Goal: Download file/media

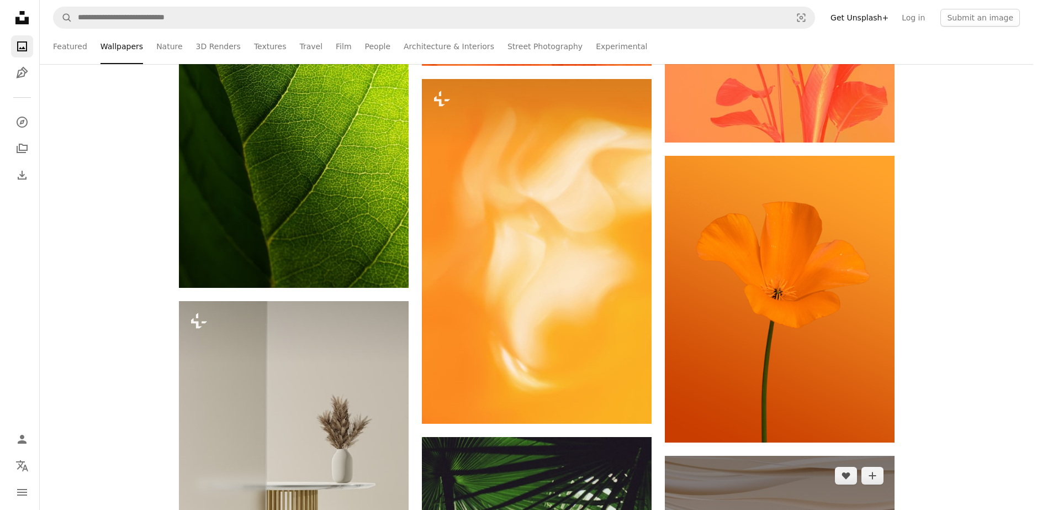
scroll to position [39251, 0]
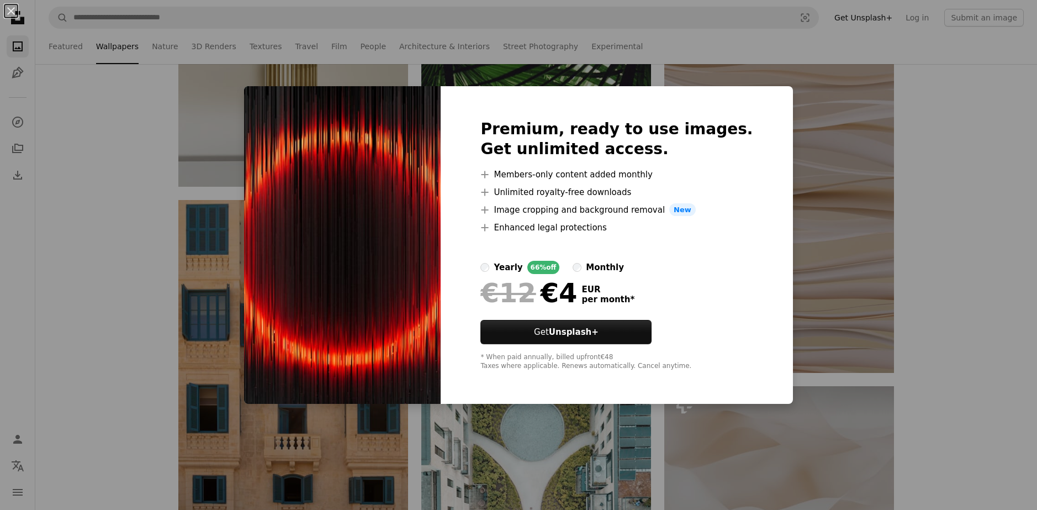
click at [954, 225] on div "An X shape Premium, ready to use images. Get unlimited access. A plus sign Memb…" at bounding box center [518, 255] width 1037 height 510
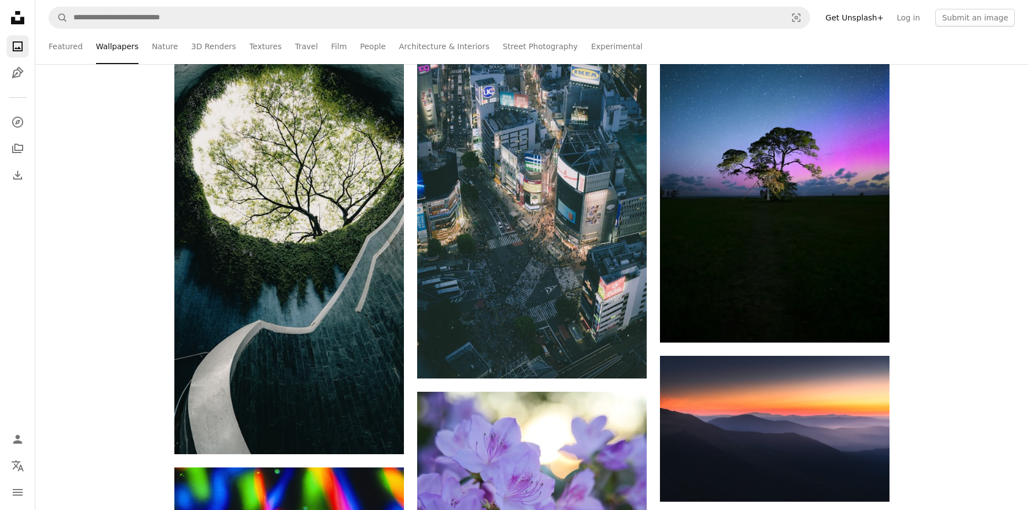
scroll to position [42011, 0]
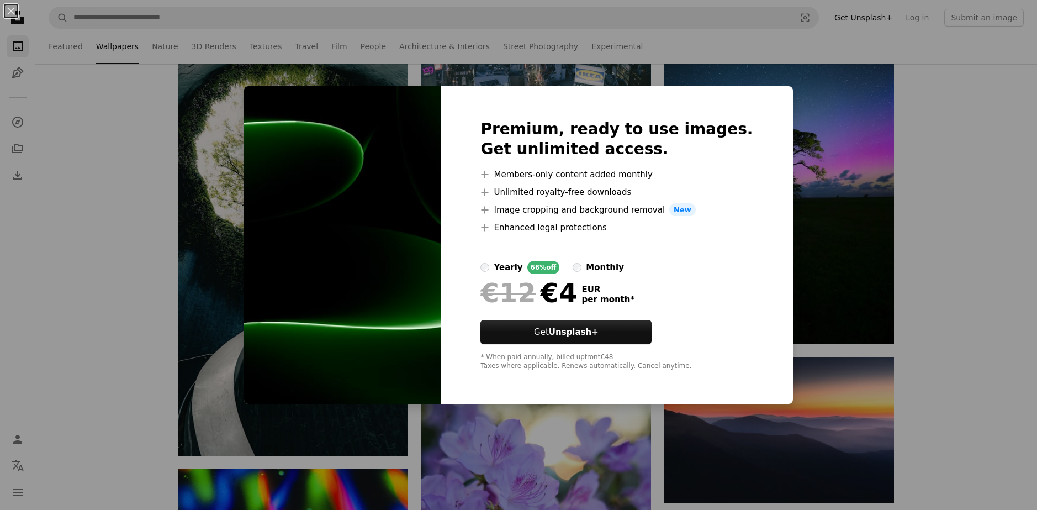
drag, startPoint x: 1004, startPoint y: 243, endPoint x: 929, endPoint y: 224, distance: 77.0
click at [1001, 243] on div "An X shape Premium, ready to use images. Get unlimited access. A plus sign Memb…" at bounding box center [518, 255] width 1037 height 510
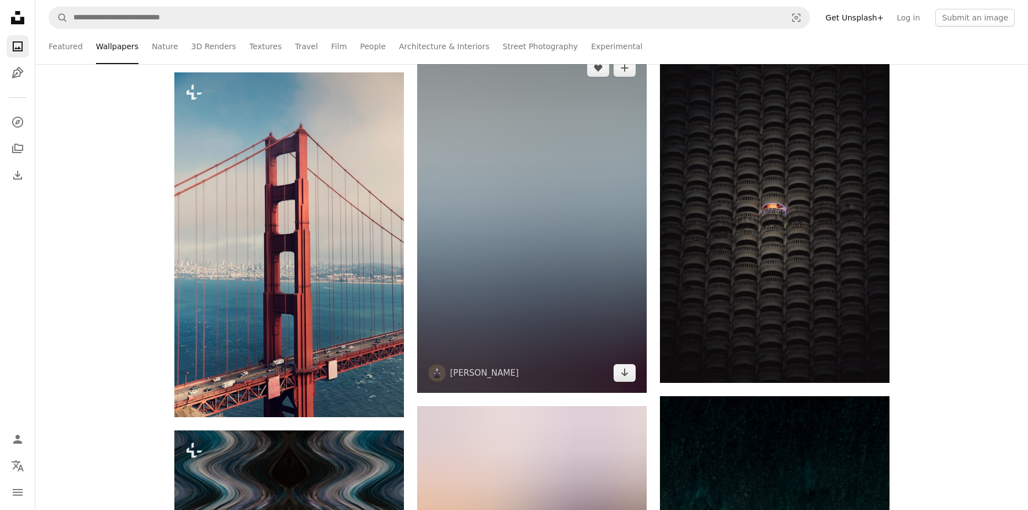
scroll to position [53880, 0]
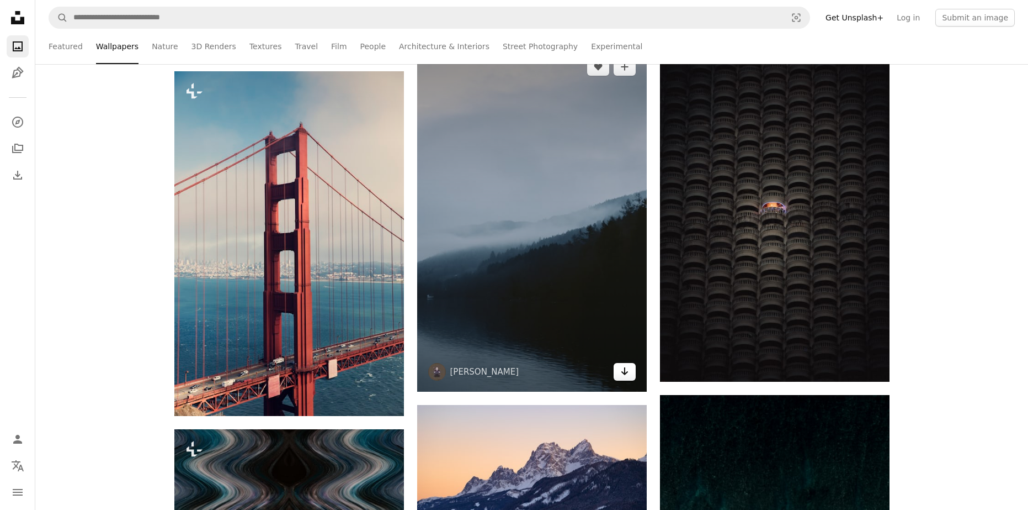
click at [628, 373] on icon "Arrow pointing down" at bounding box center [625, 370] width 9 height 13
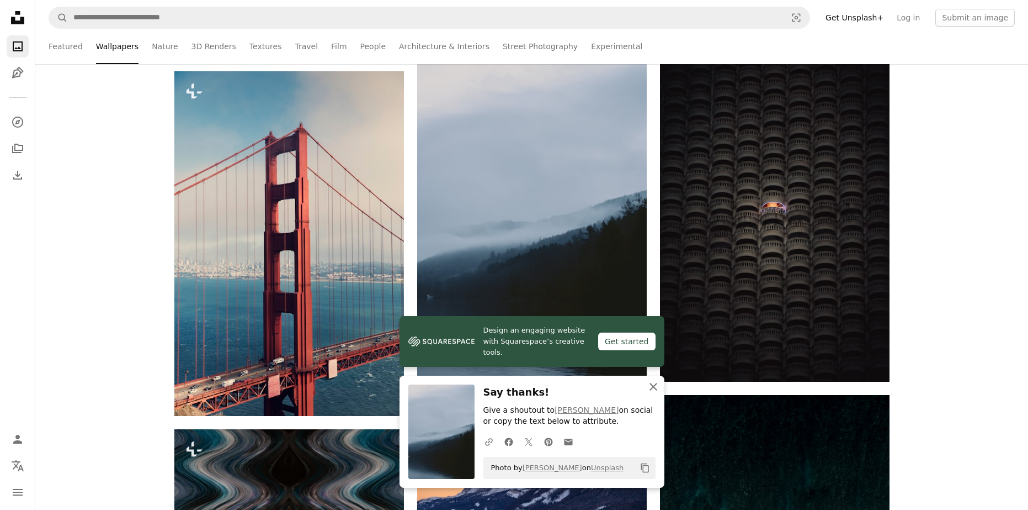
click at [654, 390] on icon "An X shape" at bounding box center [653, 386] width 13 height 13
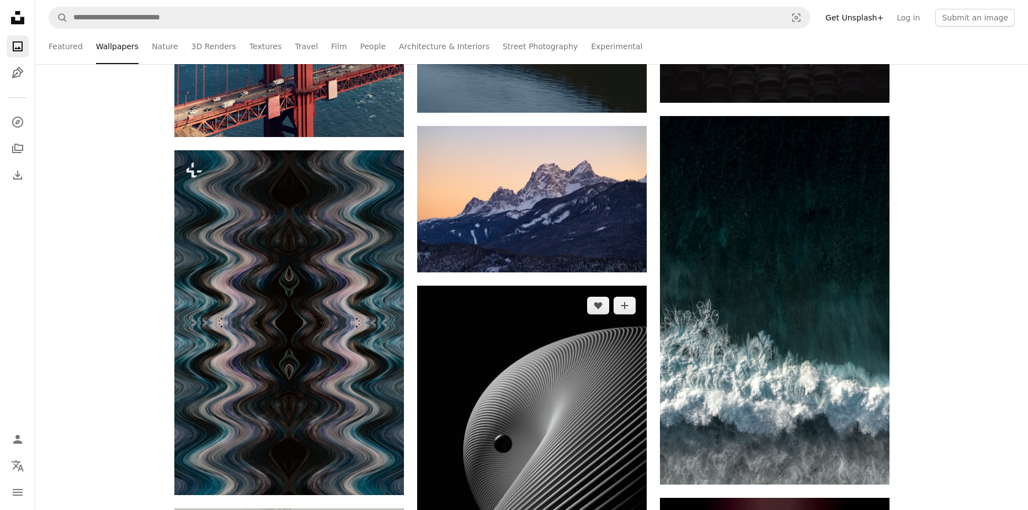
scroll to position [54156, 0]
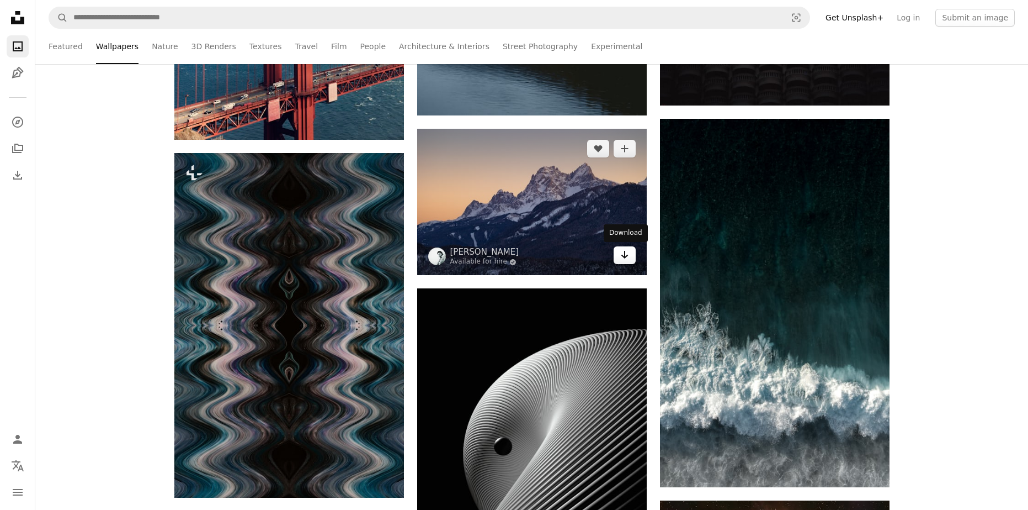
click at [621, 255] on icon "Arrow pointing down" at bounding box center [625, 254] width 9 height 13
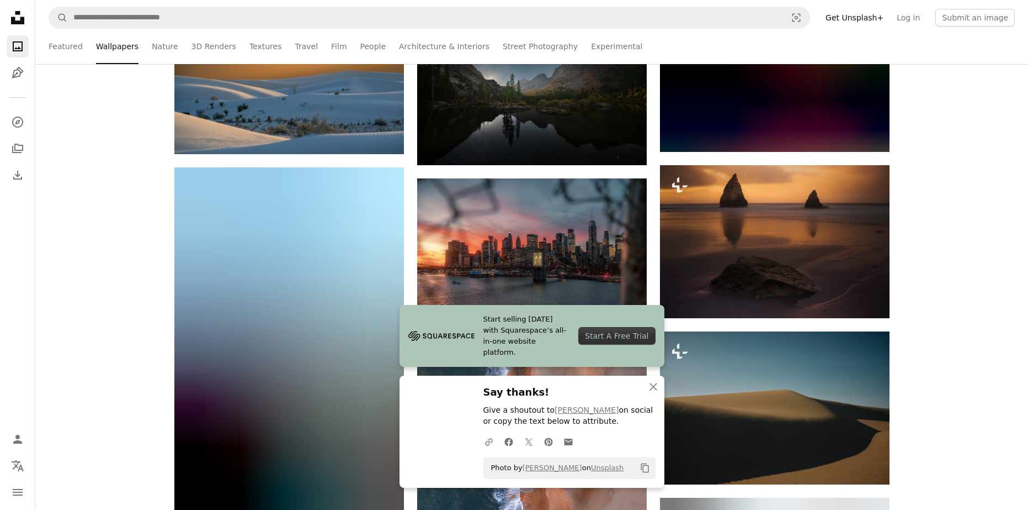
scroll to position [54873, 0]
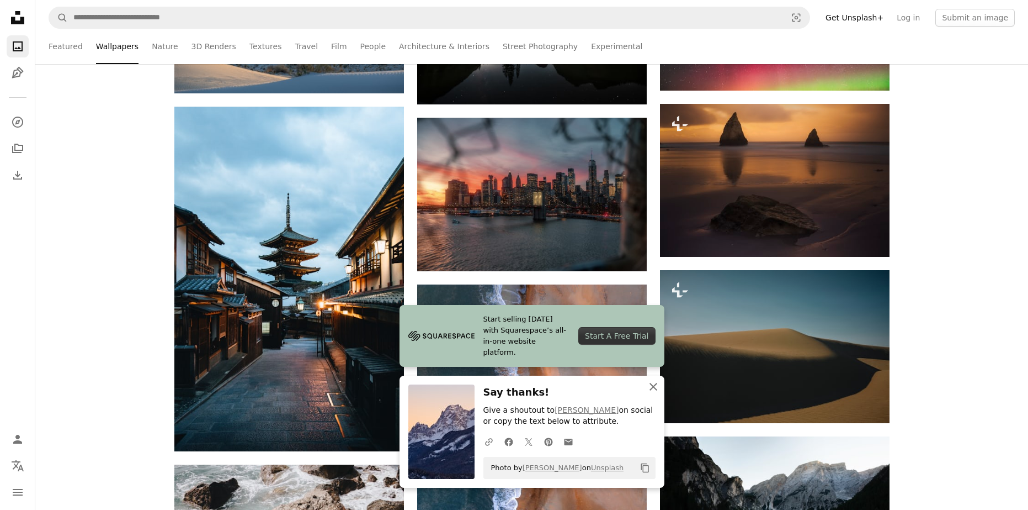
click at [654, 388] on icon "button" at bounding box center [654, 387] width 8 height 8
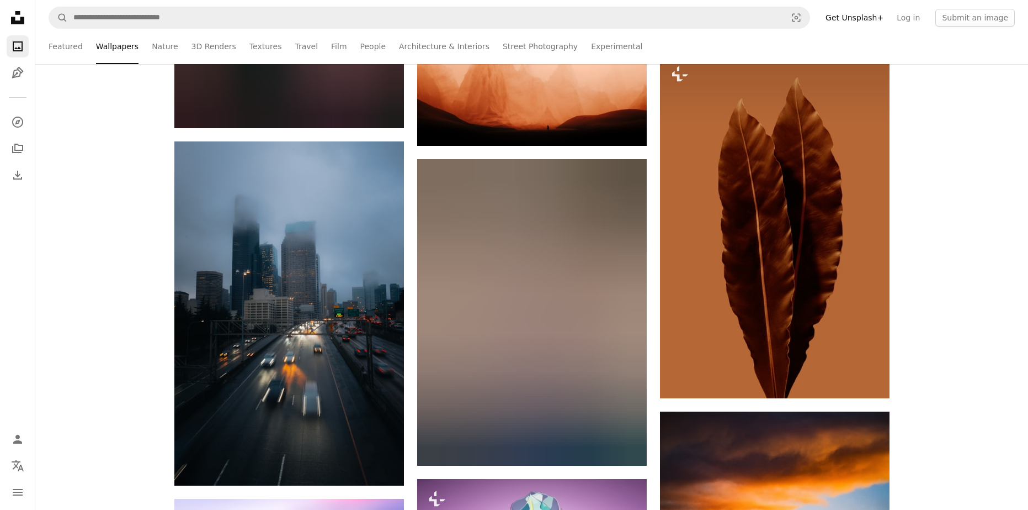
scroll to position [64755, 0]
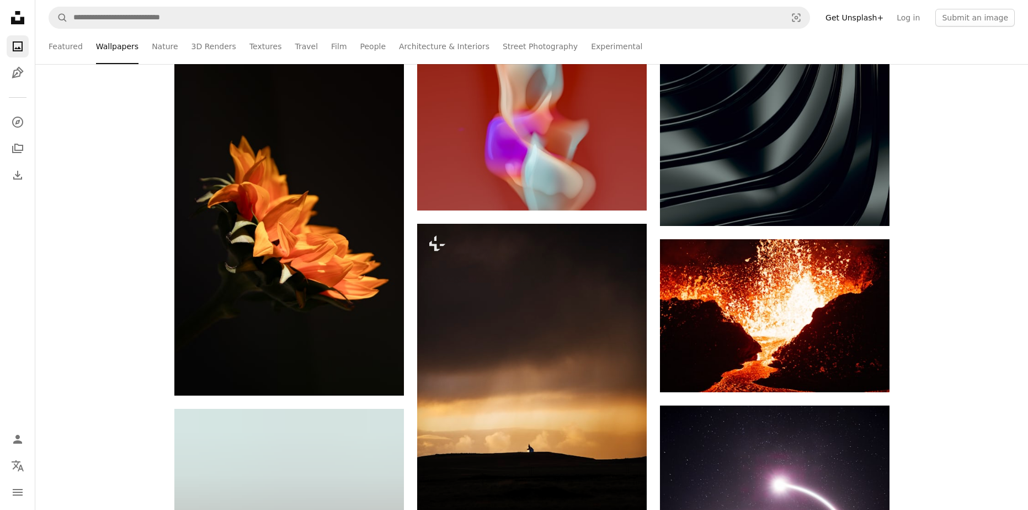
scroll to position [113776, 0]
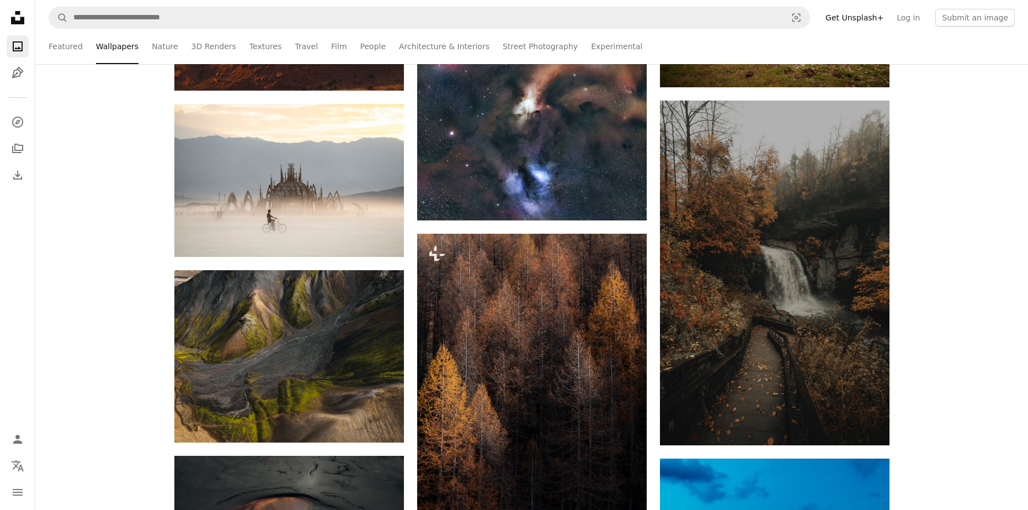
drag, startPoint x: 155, startPoint y: 45, endPoint x: 234, endPoint y: 68, distance: 82.7
click at [155, 45] on link "Nature" at bounding box center [165, 46] width 26 height 35
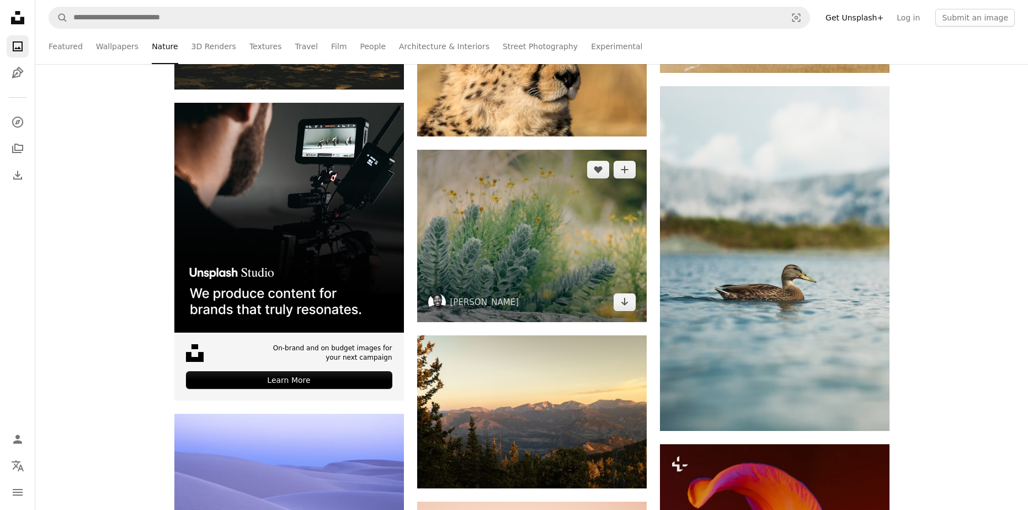
scroll to position [2429, 0]
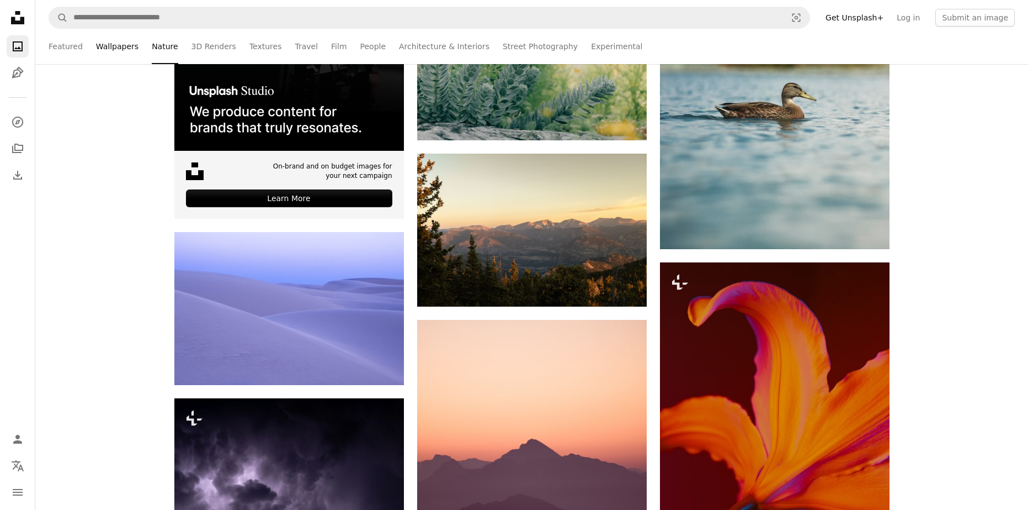
click at [115, 50] on link "Wallpapers" at bounding box center [117, 46] width 43 height 35
click at [101, 47] on link "Wallpapers" at bounding box center [117, 46] width 43 height 35
click at [114, 48] on li "Wallpapers" at bounding box center [117, 46] width 43 height 35
